Goal: Check status: Check status

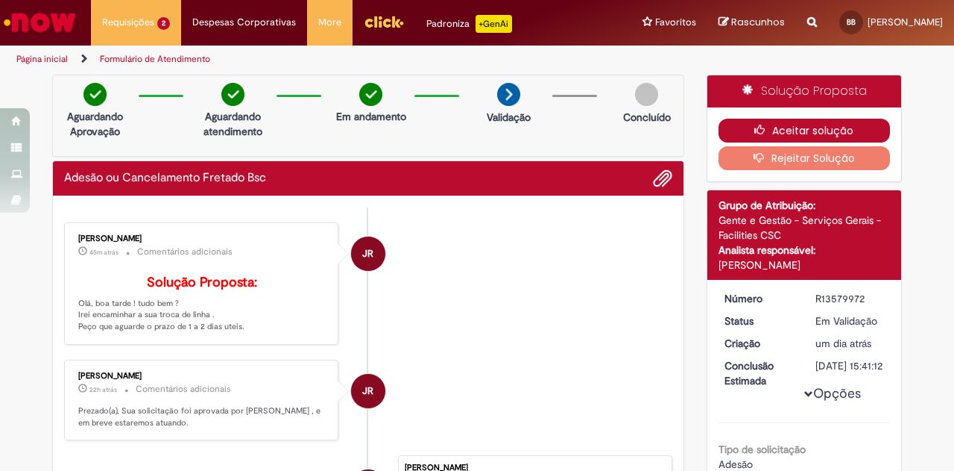
click at [772, 122] on button "Aceitar solução" at bounding box center [805, 131] width 172 height 24
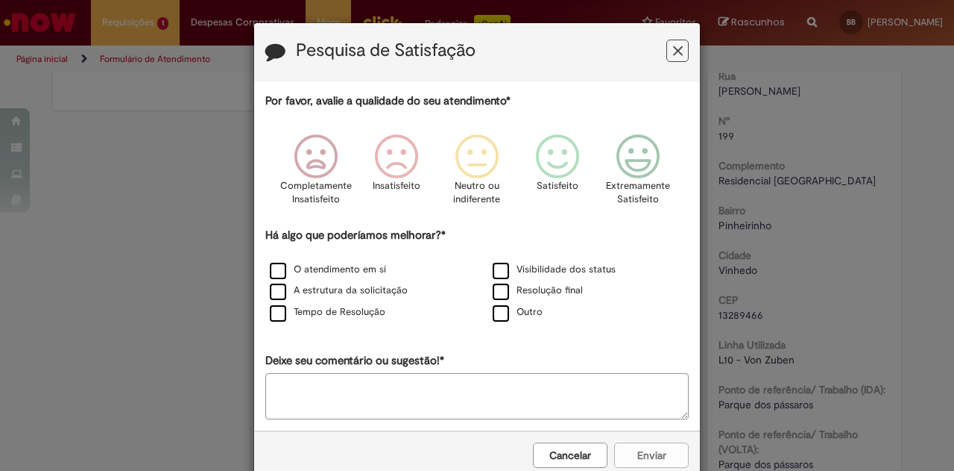
scroll to position [604, 0]
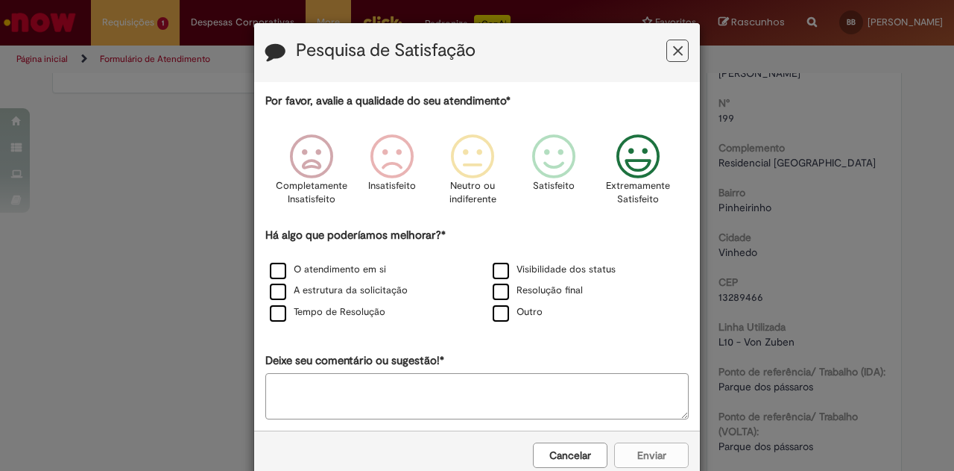
click at [640, 151] on icon "Feedback" at bounding box center [639, 156] width 56 height 45
click at [366, 306] on label "Tempo de Resolução" at bounding box center [328, 312] width 116 height 14
click at [661, 455] on button "Enviar" at bounding box center [651, 454] width 75 height 25
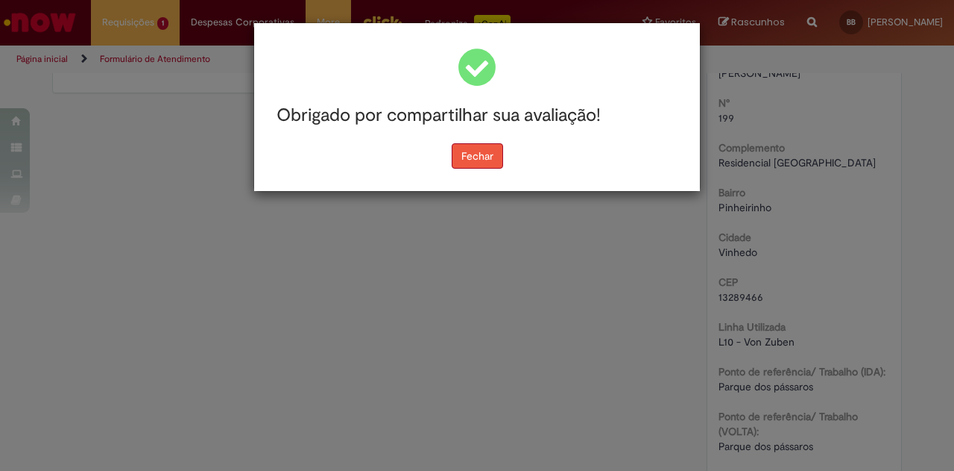
click at [480, 164] on button "Fechar" at bounding box center [477, 155] width 51 height 25
